Goal: Submit feedback/report problem

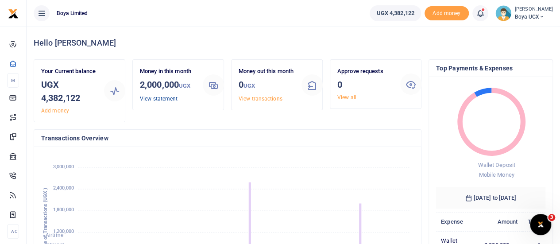
click at [162, 99] on link "View statement" at bounding box center [159, 99] width 38 height 6
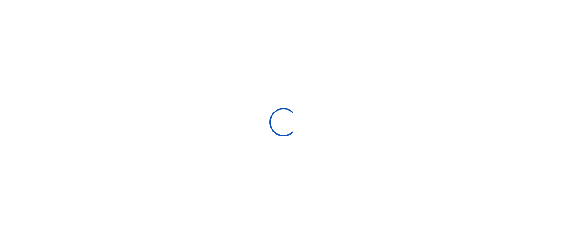
select select "ALL"
type input "09/09/2025 - 10/08/2025"
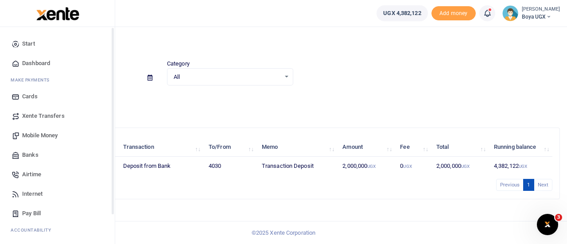
click at [25, 60] on span "Dashboard" at bounding box center [36, 63] width 28 height 9
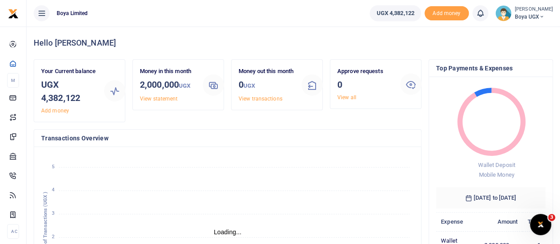
click at [508, 13] on img at bounding box center [504, 13] width 16 height 16
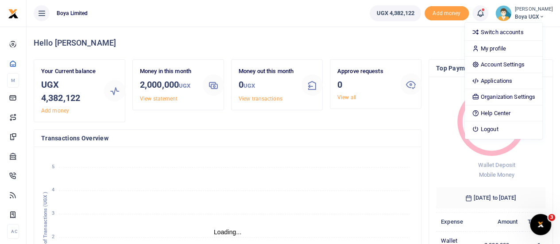
scroll to position [7, 7]
click at [502, 128] on link "Logout" at bounding box center [504, 129] width 78 height 12
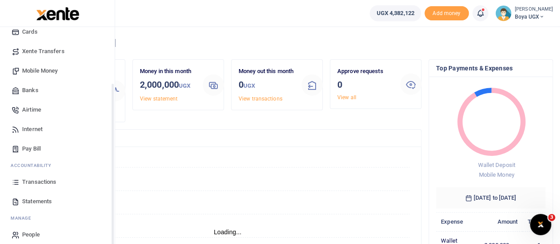
scroll to position [72, 0]
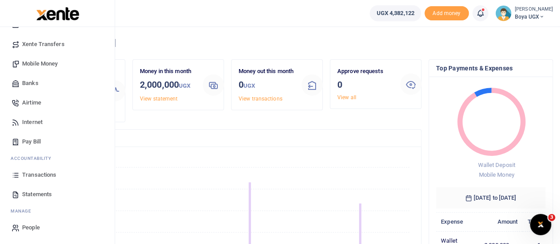
click at [34, 227] on span "People" at bounding box center [31, 227] width 18 height 9
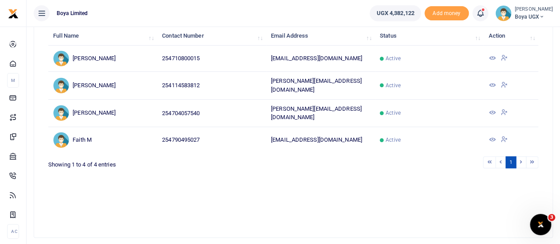
scroll to position [89, 0]
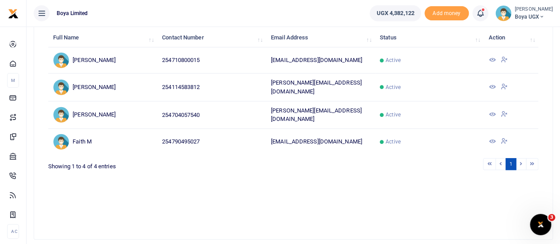
click at [505, 112] on icon at bounding box center [504, 114] width 7 height 8
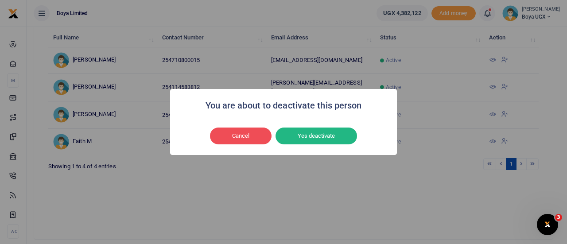
click at [236, 166] on div "You are about to deactivate this person × Cancel No Yes deactivate" at bounding box center [283, 122] width 567 height 244
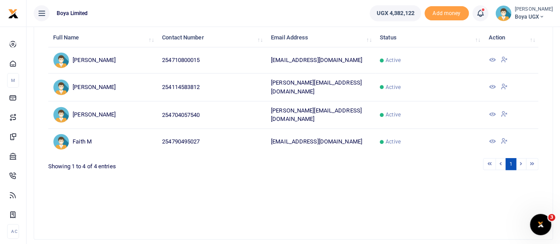
click at [492, 112] on icon at bounding box center [492, 114] width 7 height 7
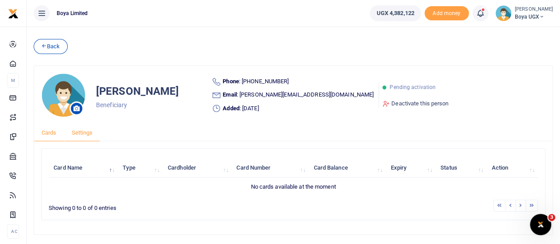
click at [85, 132] on link "Settings" at bounding box center [82, 132] width 36 height 17
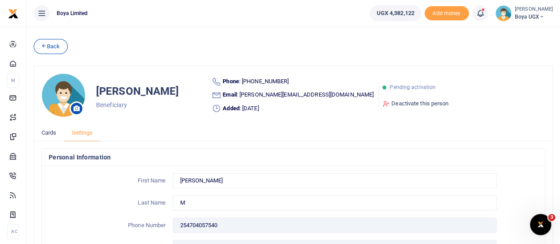
scroll to position [100, 0]
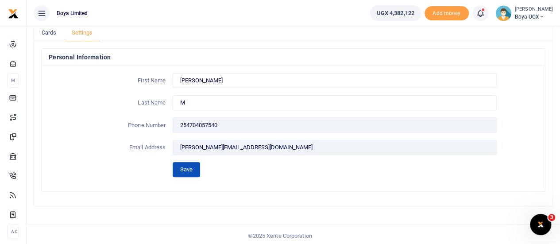
click at [187, 169] on button "Save" at bounding box center [186, 169] width 27 height 15
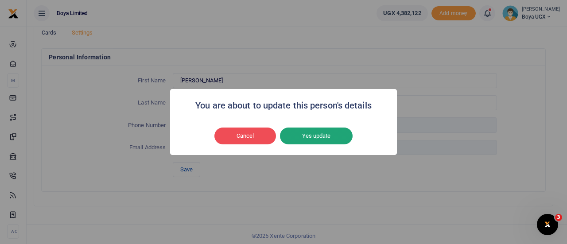
click at [320, 140] on button "Yes update" at bounding box center [316, 136] width 73 height 17
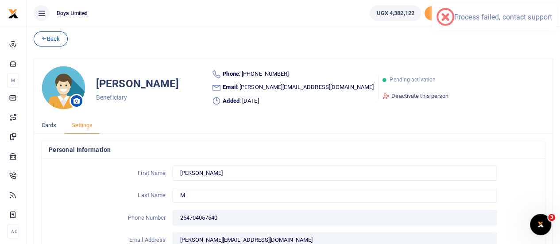
scroll to position [0, 0]
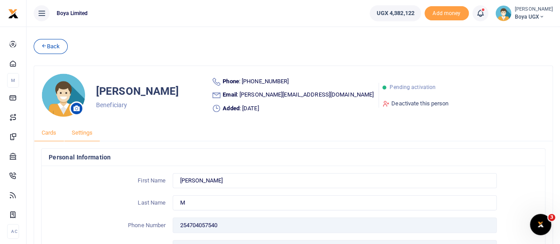
click at [47, 133] on link "Cards" at bounding box center [49, 132] width 30 height 17
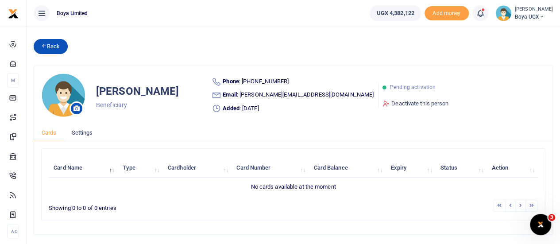
click at [42, 43] on icon at bounding box center [44, 46] width 6 height 6
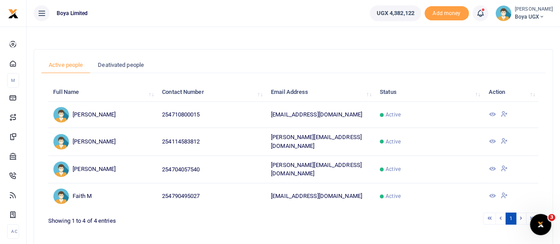
scroll to position [35, 0]
drag, startPoint x: 271, startPoint y: 165, endPoint x: 326, endPoint y: 166, distance: 54.5
click at [326, 166] on td "[PERSON_NAME][EMAIL_ADDRESS][DOMAIN_NAME]" at bounding box center [320, 168] width 109 height 27
copy td "[PERSON_NAME][EMAIL_ADDRESS][DOMAIN_NAME]"
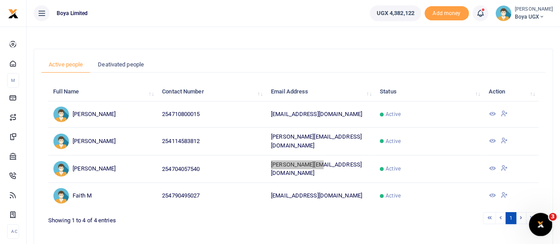
click at [539, 223] on icon "Open Intercom Messenger" at bounding box center [539, 223] width 15 height 15
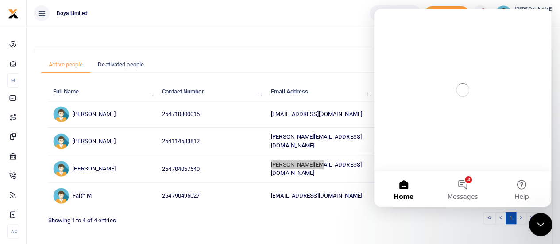
scroll to position [0, 0]
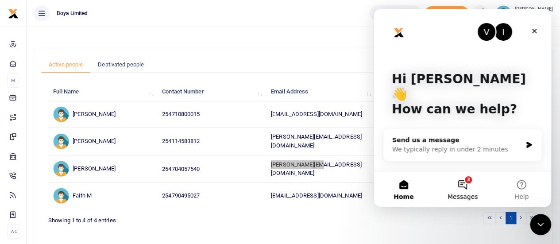
click at [467, 194] on span "Messages" at bounding box center [463, 197] width 31 height 6
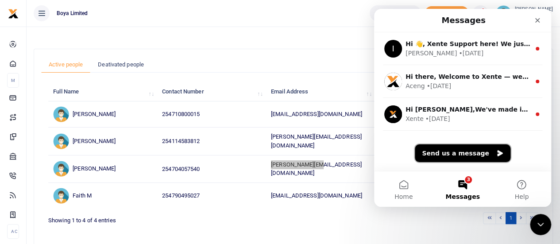
click at [448, 155] on button "Send us a message" at bounding box center [463, 153] width 96 height 18
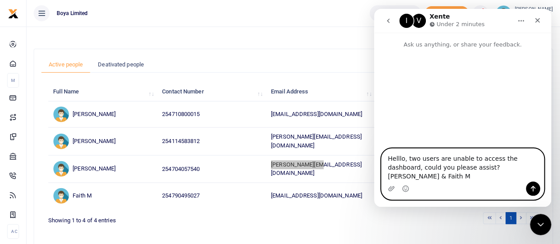
click at [457, 178] on textarea "Helllo, two users are unable to access the dashboard, could you please assist? …" at bounding box center [463, 165] width 162 height 33
click at [456, 178] on textarea "Helllo, two users are unable to access the dashboard, could you please assist? …" at bounding box center [463, 165] width 162 height 33
type textarea "Helllo, two users are unable to access the dashboard, could you please assist? …"
click at [531, 186] on icon "Send a message…" at bounding box center [533, 188] width 7 height 7
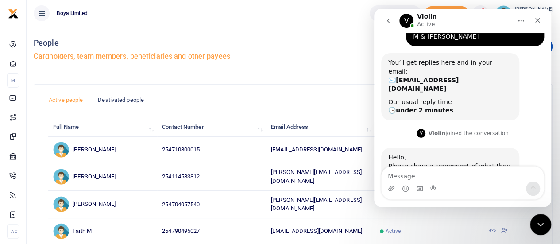
scroll to position [69, 0]
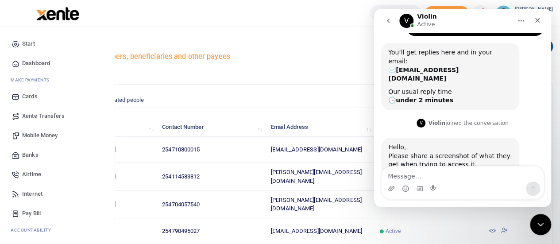
click at [35, 62] on span "Dashboard" at bounding box center [36, 63] width 28 height 9
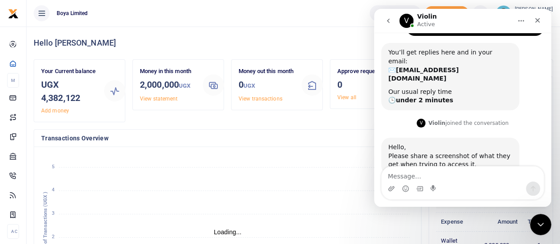
scroll to position [7, 7]
click at [161, 97] on link "View statement" at bounding box center [159, 99] width 38 height 6
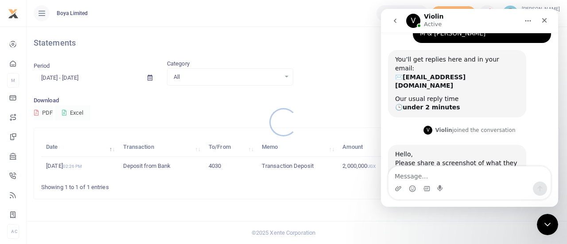
scroll to position [69, 0]
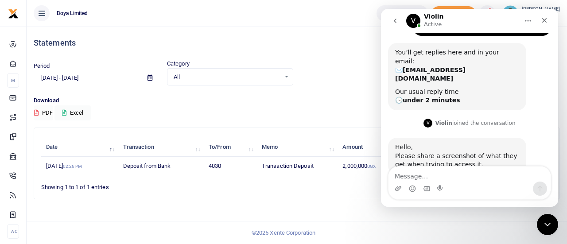
click at [45, 110] on button "PDF" at bounding box center [43, 112] width 19 height 15
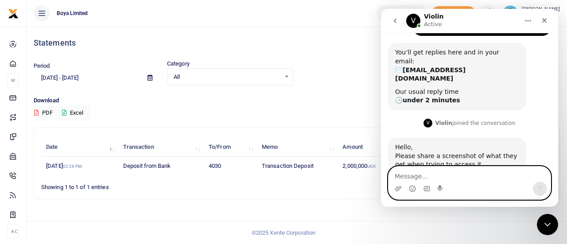
click at [409, 176] on textarea "Message…" at bounding box center [469, 174] width 162 height 15
type textarea "It says action denied"
click at [396, 189] on icon "Upload attachment" at bounding box center [398, 188] width 7 height 7
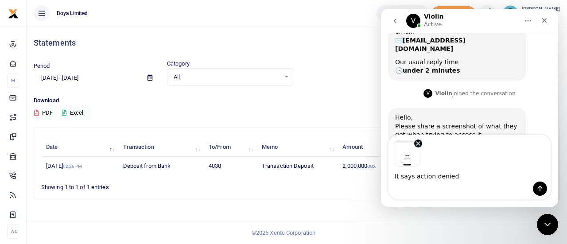
scroll to position [100, 0]
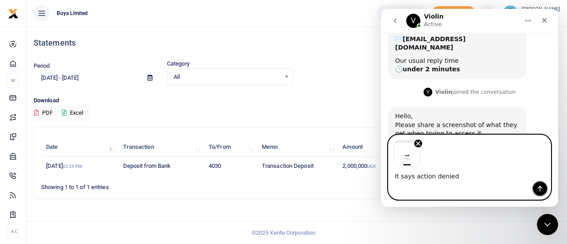
click at [541, 188] on icon "Send a message…" at bounding box center [540, 189] width 5 height 6
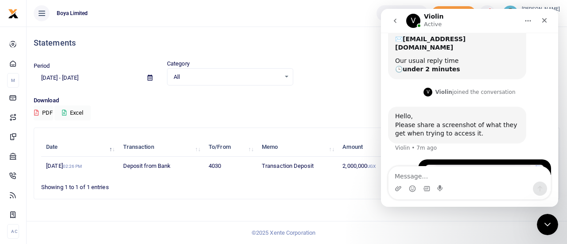
scroll to position [140, 0]
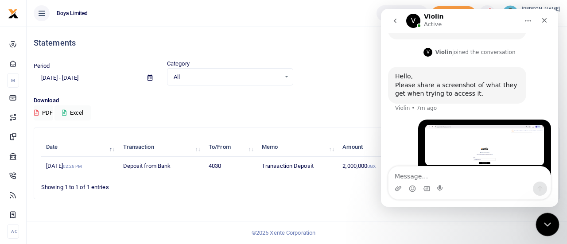
click at [544, 219] on icon "Close Intercom Messenger" at bounding box center [546, 223] width 11 height 11
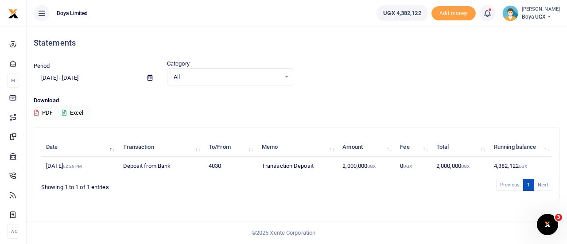
click at [510, 166] on td "4,382,122 UGX" at bounding box center [520, 166] width 63 height 19
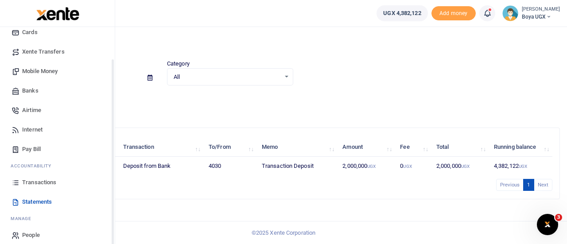
scroll to position [72, 0]
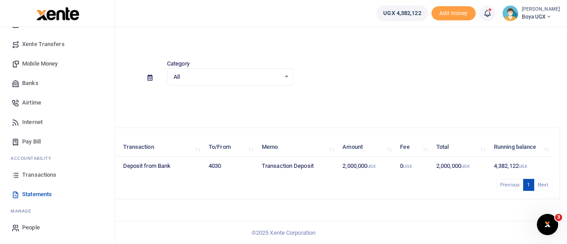
click at [37, 175] on span "Transactions" at bounding box center [39, 175] width 34 height 9
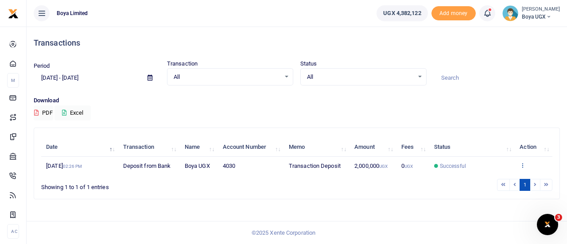
click at [520, 163] on icon at bounding box center [522, 165] width 6 height 6
click at [477, 178] on link "View details" at bounding box center [490, 180] width 70 height 12
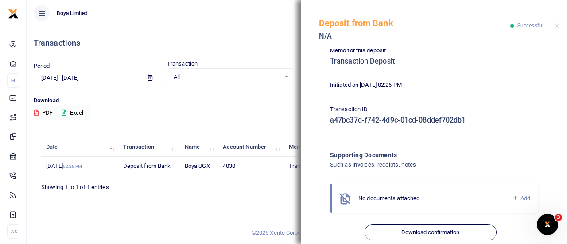
scroll to position [85, 0]
drag, startPoint x: 331, startPoint y: 118, endPoint x: 475, endPoint y: 120, distance: 143.5
click at [475, 120] on h5 "a47bc37d-f742-4d9c-01cd-08ddef702db1" at bounding box center [434, 120] width 208 height 9
copy h5 "a47bc37d-f742-4d9c-01cd-08ddef702db1"
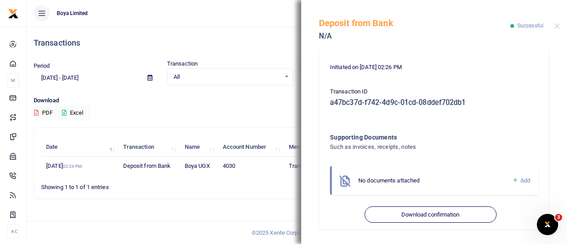
click at [477, 50] on div "Memo for this deposit Transaction Deposit" at bounding box center [433, 40] width 215 height 24
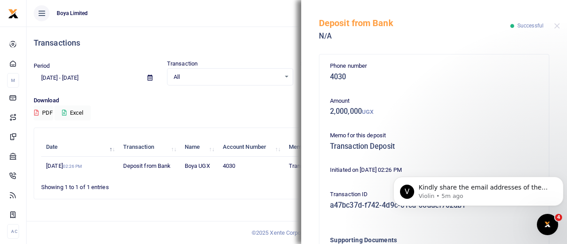
scroll to position [0, 0]
